Goal: Information Seeking & Learning: Understand process/instructions

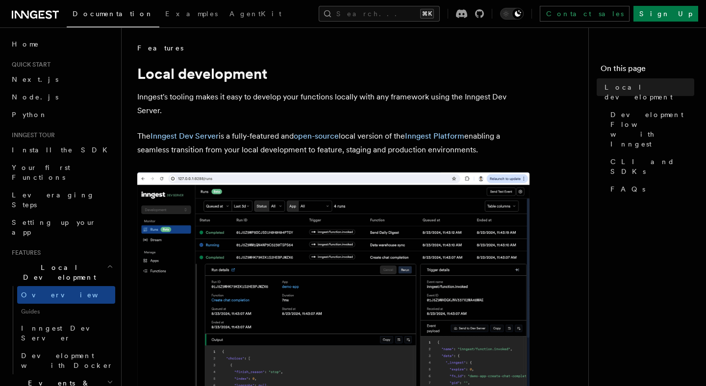
click at [242, 136] on p "The Inngest Dev Server is a fully-featured and open-source local version of the…" at bounding box center [333, 142] width 392 height 27
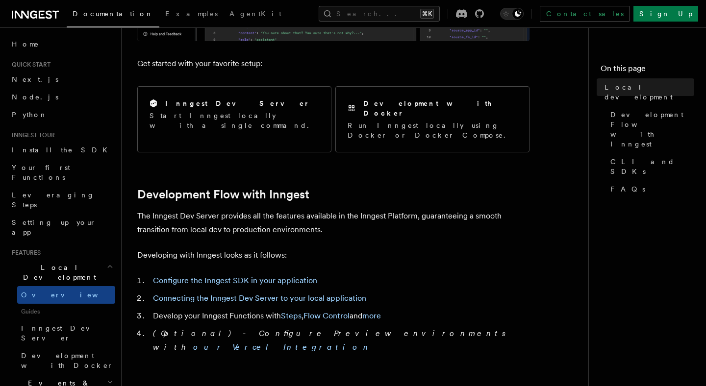
scroll to position [377, 0]
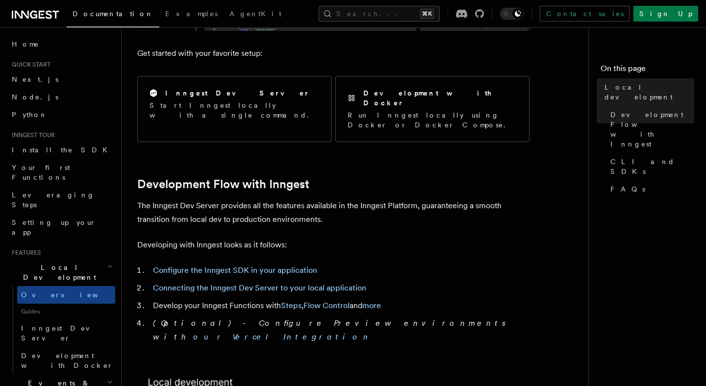
click at [245, 238] on p "Developing with Inngest looks as it follows:" at bounding box center [333, 245] width 392 height 14
click at [243, 266] on link "Configure the Inngest SDK in your application" at bounding box center [235, 270] width 164 height 9
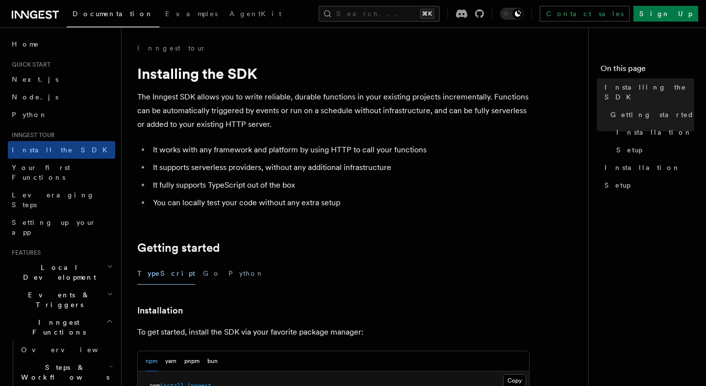
scroll to position [0, 0]
click at [213, 362] on button "bun" at bounding box center [212, 361] width 10 height 20
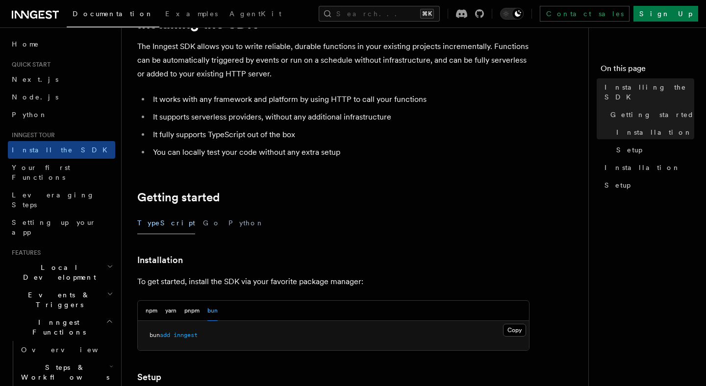
scroll to position [87, 0]
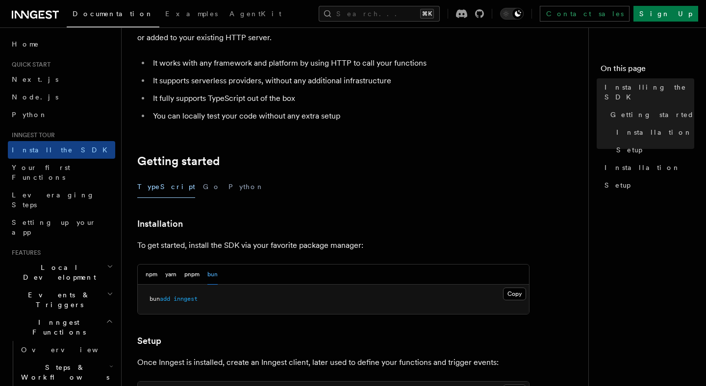
click at [184, 301] on span "inngest" at bounding box center [186, 299] width 24 height 7
copy article "bun add inngest"
click at [220, 251] on p "To get started, install the SDK via your favorite package manager:" at bounding box center [333, 246] width 392 height 14
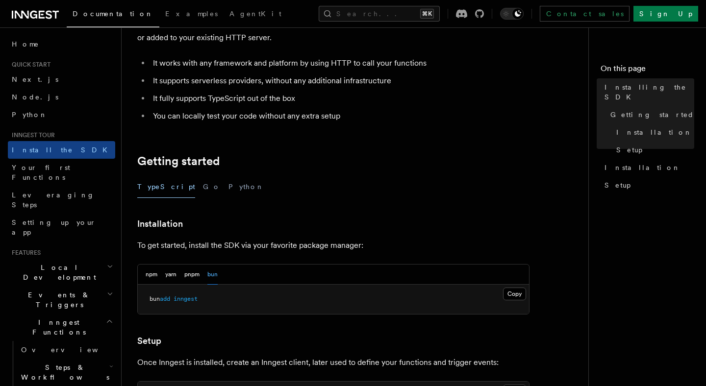
scroll to position [429, 0]
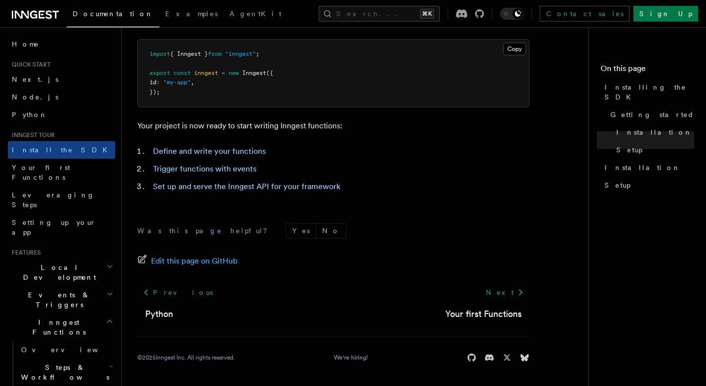
click at [277, 239] on footer "Was this page helpful? Yes No Edit this page on GitHub Previous Python Next You…" at bounding box center [333, 293] width 392 height 140
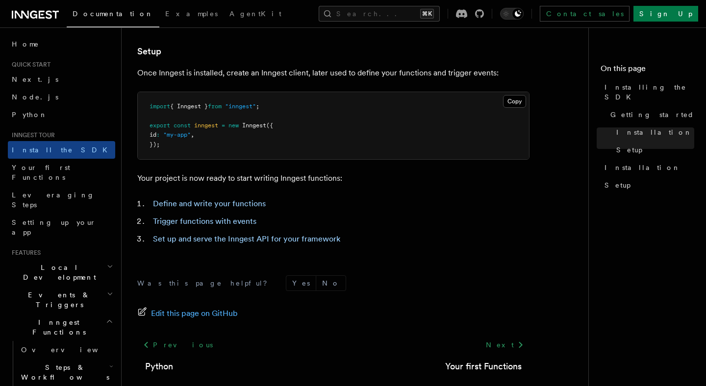
scroll to position [367, 0]
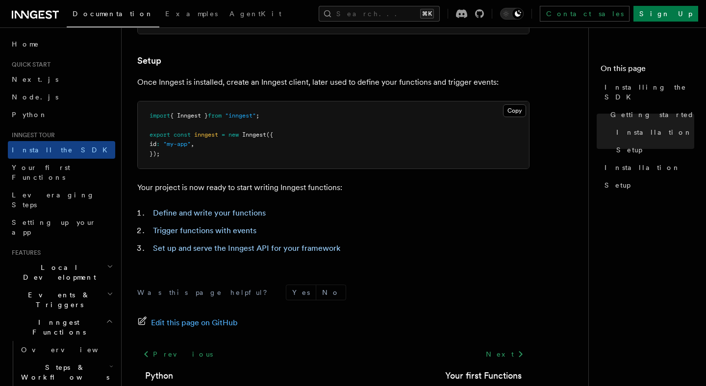
click at [277, 239] on ol "Define and write your functions Trigger functions with events Set up and serve …" at bounding box center [333, 230] width 392 height 49
click at [165, 14] on span "Examples" at bounding box center [191, 14] width 52 height 8
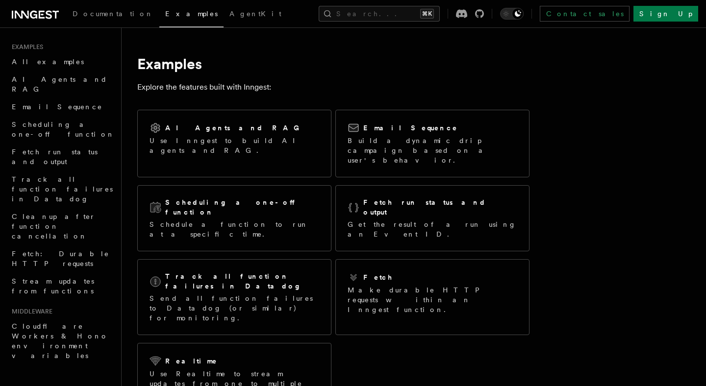
click at [220, 50] on article "Examples Explore the features built with Inngest: AI Agents and RAG Use Inngest…" at bounding box center [366, 389] width 459 height 693
